Goal: Task Accomplishment & Management: Manage account settings

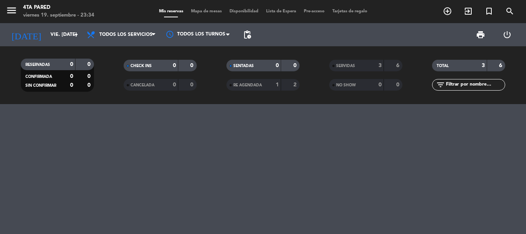
click at [335, 68] on div "SERVIDAS" at bounding box center [348, 65] width 35 height 9
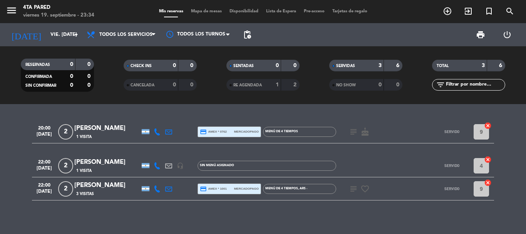
click at [384, 187] on div "subject favorite_border" at bounding box center [370, 188] width 69 height 23
click at [129, 194] on div "3 Visitas" at bounding box center [106, 193] width 65 height 7
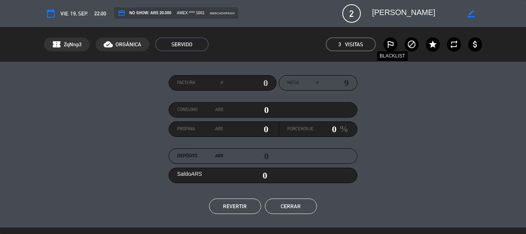
click at [387, 45] on icon "outlined_flag" at bounding box center [390, 44] width 9 height 9
click at [391, 46] on icon "outlined_flag" at bounding box center [390, 44] width 9 height 9
click at [296, 211] on button "Cerrar" at bounding box center [291, 205] width 52 height 15
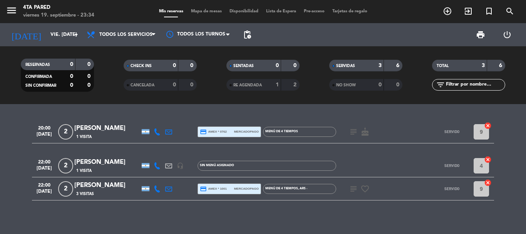
click at [348, 187] on div "subject favorite_border" at bounding box center [370, 188] width 69 height 23
click at [357, 187] on icon "subject" at bounding box center [353, 188] width 9 height 9
click at [362, 186] on icon "favorite_border" at bounding box center [364, 188] width 9 height 9
click at [92, 191] on span "3 Visitas" at bounding box center [85, 194] width 18 height 6
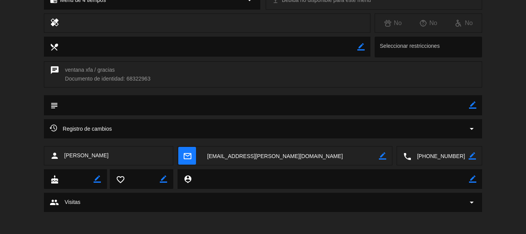
scroll to position [277, 0]
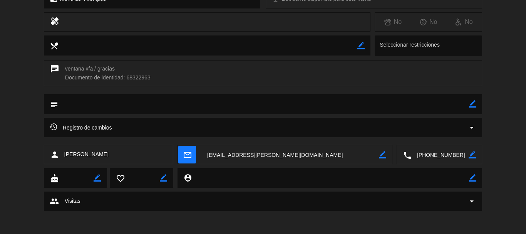
click at [476, 178] on icon "border_color" at bounding box center [472, 177] width 7 height 7
type textarea "b"
type textarea "Black List"
click at [476, 178] on icon at bounding box center [472, 177] width 7 height 7
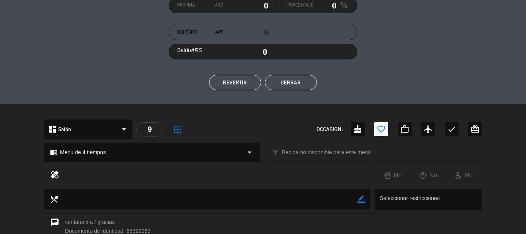
scroll to position [123, 0]
click at [294, 87] on button "Cerrar" at bounding box center [291, 82] width 52 height 15
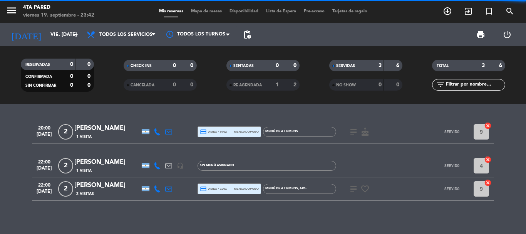
click at [266, 75] on div "SENTADAS 0 0" at bounding box center [262, 69] width 103 height 19
